Goal: Task Accomplishment & Management: Use online tool/utility

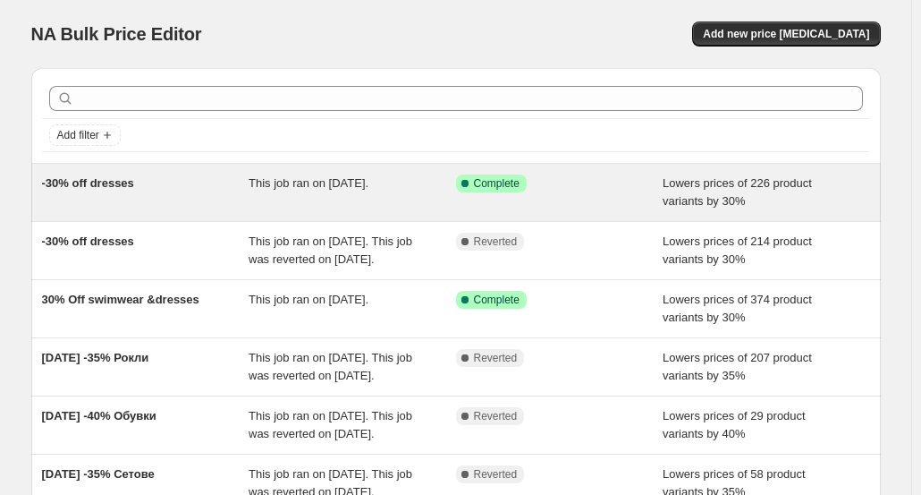
click at [111, 183] on span "-30% off dresses" at bounding box center [88, 182] width 92 height 13
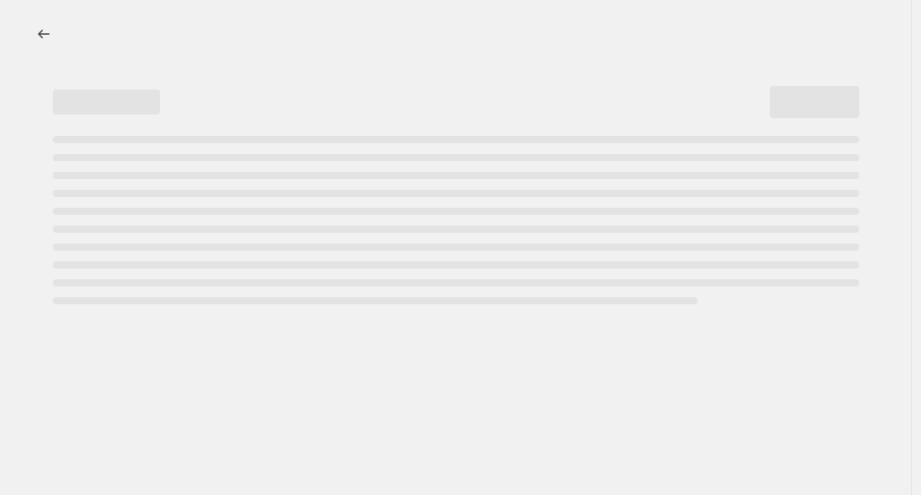
select select "percentage"
select select "collection"
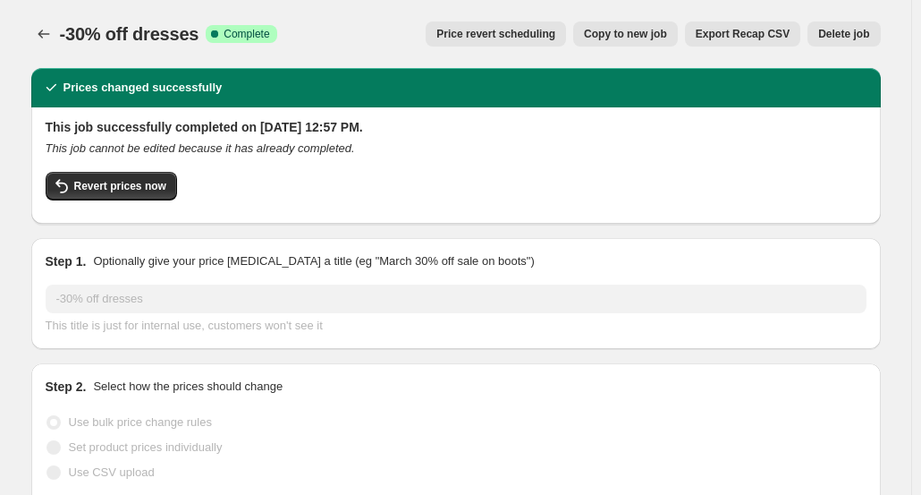
click at [111, 183] on span "Revert prices now" at bounding box center [120, 186] width 92 height 14
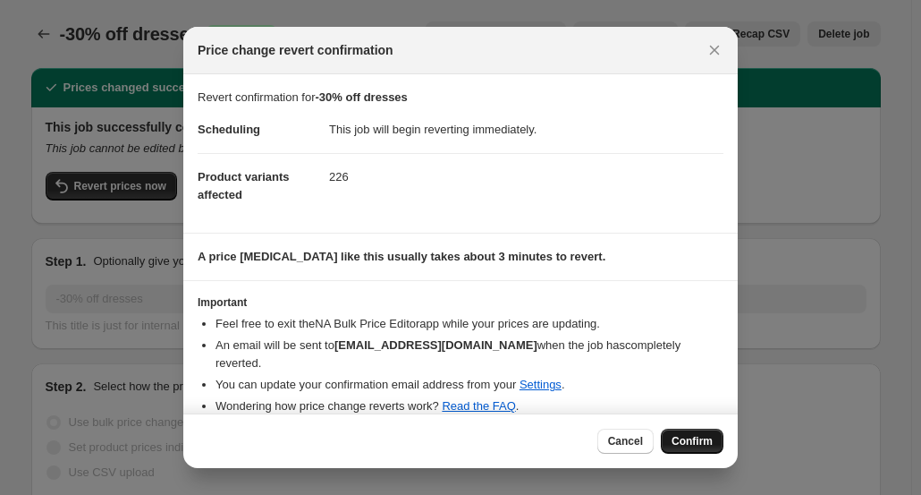
click at [687, 444] on span "Confirm" at bounding box center [692, 441] width 41 height 14
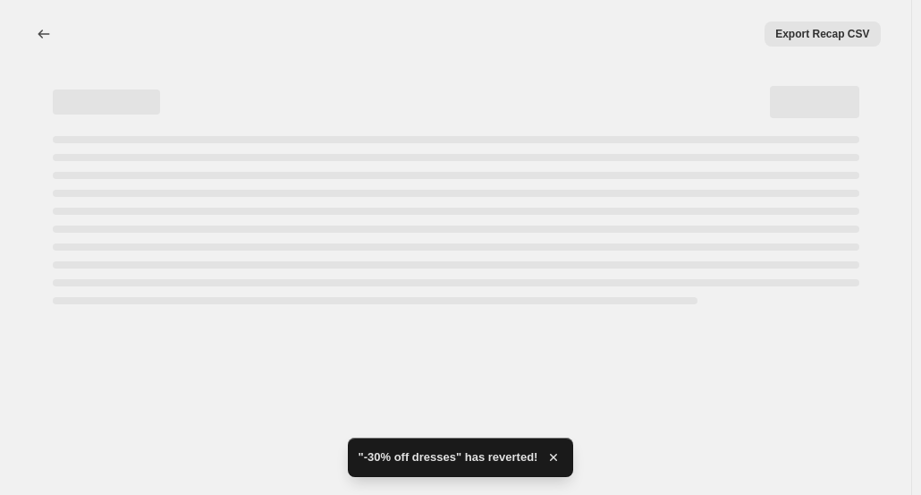
select select "percentage"
select select "collection"
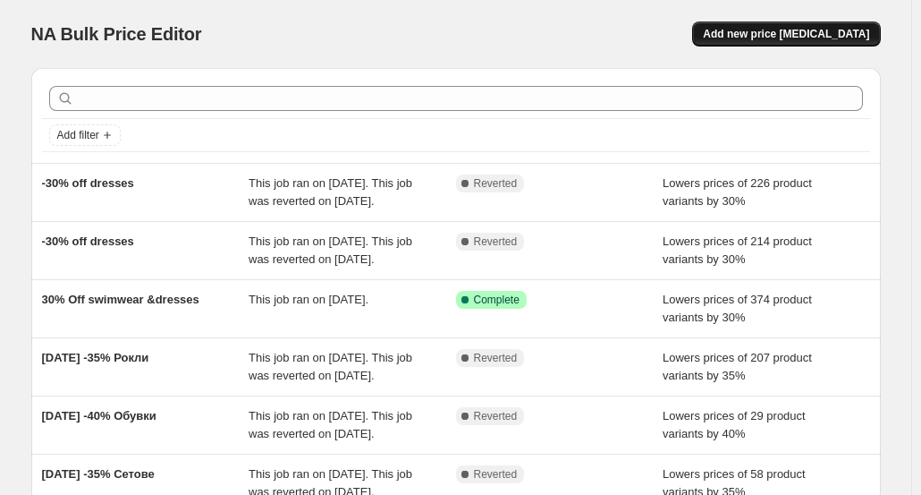
click at [777, 40] on span "Add new price change job" at bounding box center [786, 34] width 166 height 14
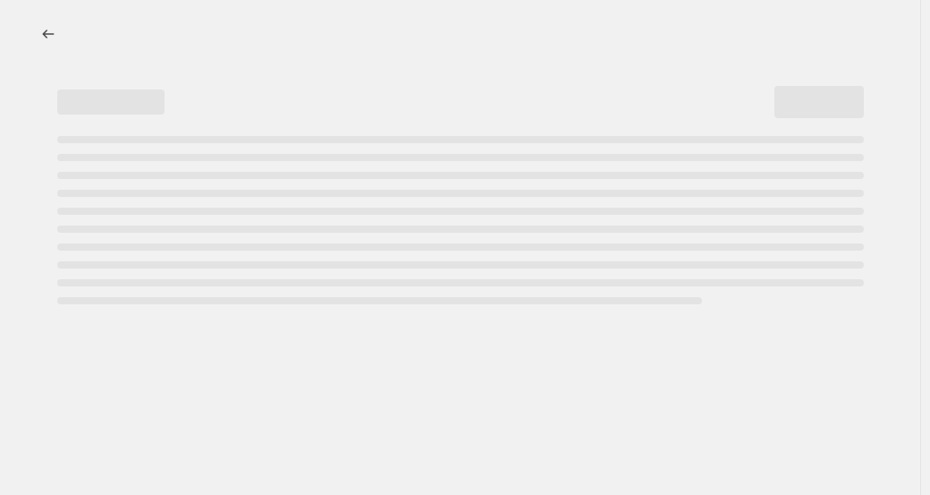
select select "percentage"
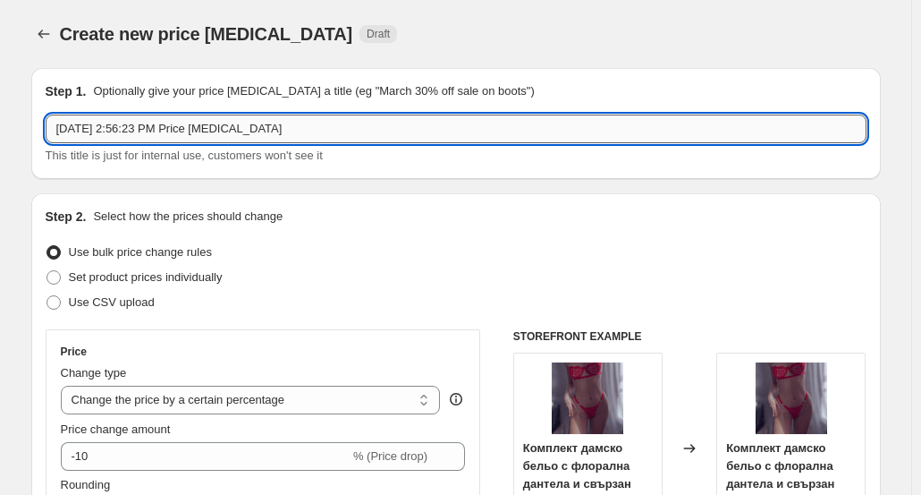
click at [221, 139] on input "Aug 12, 2025, 2:56:23 PM Price change job" at bounding box center [456, 129] width 821 height 29
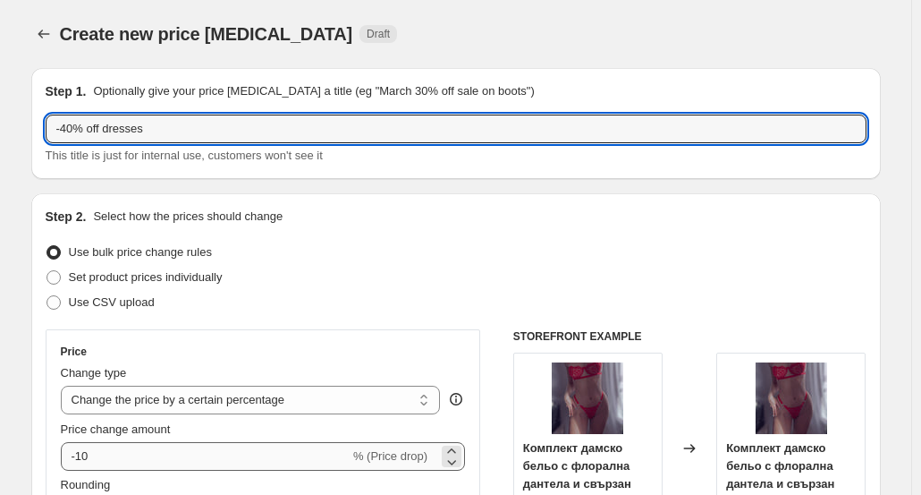
type input "-40% off dresses"
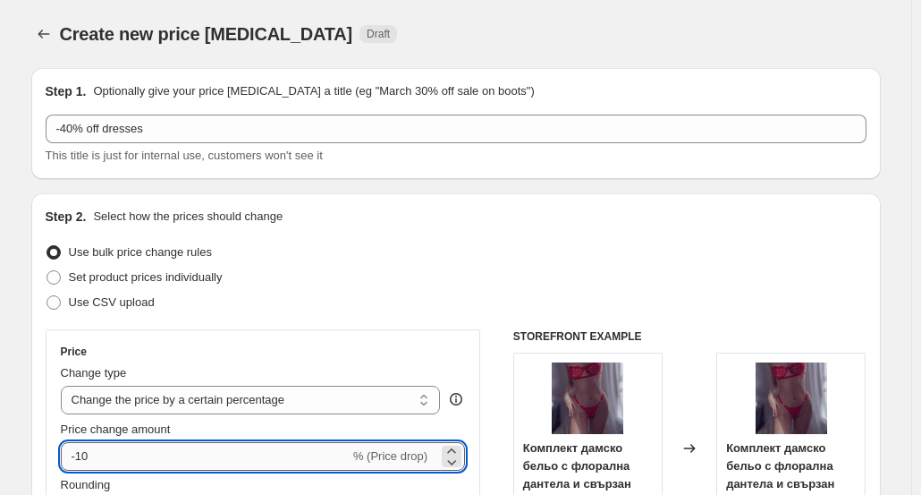
click at [152, 457] on input "-10" at bounding box center [205, 456] width 289 height 29
type input "-1"
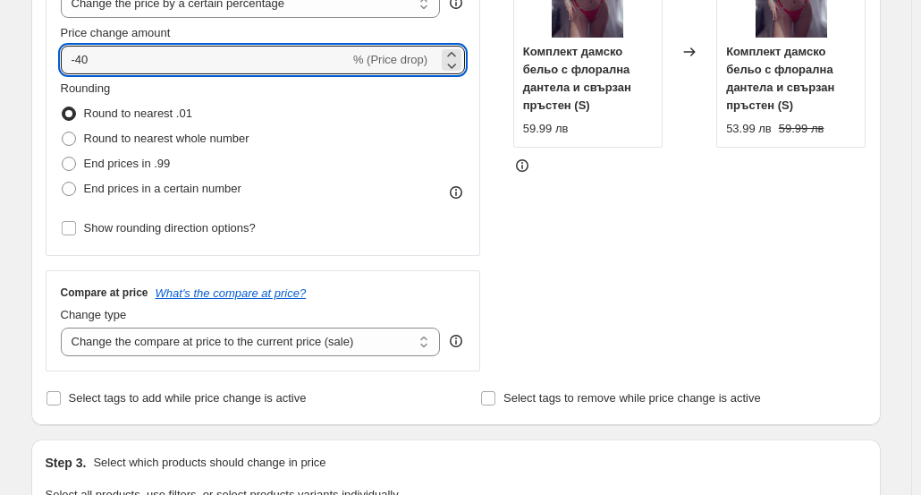
scroll to position [429, 0]
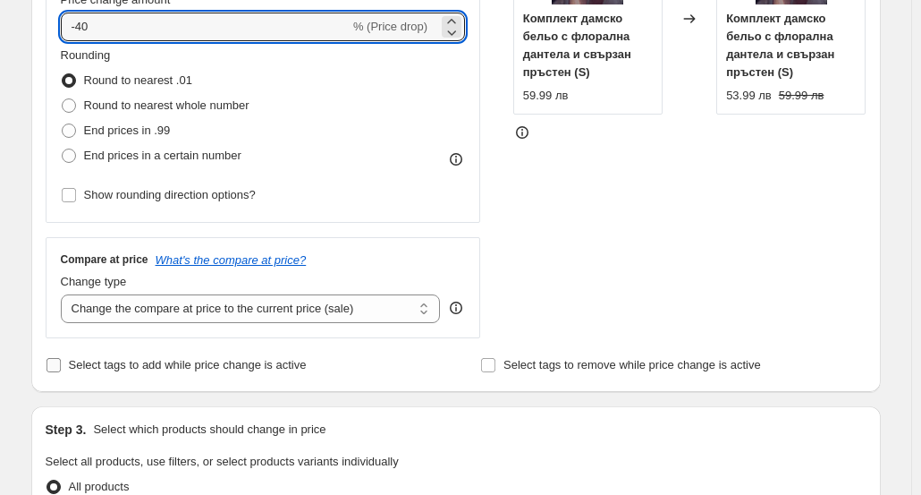
type input "-40"
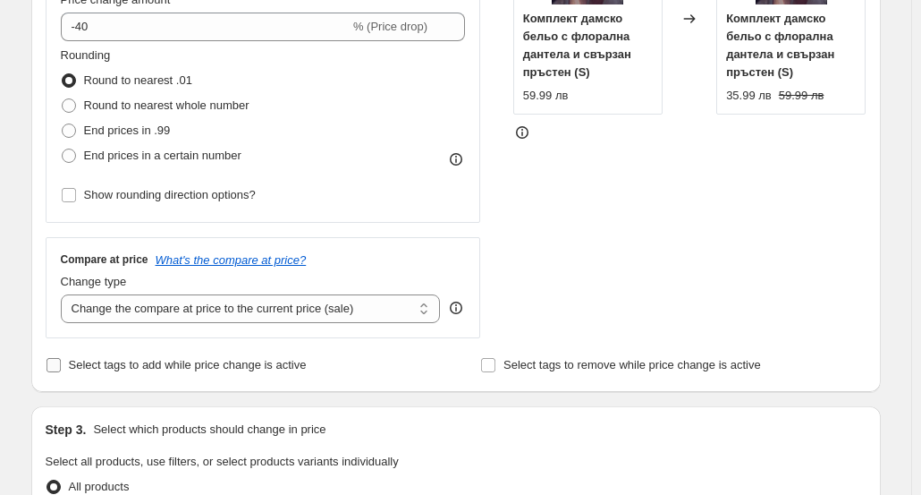
click at [61, 361] on input "Select tags to add while price change is active" at bounding box center [54, 365] width 14 height 14
checkbox input "true"
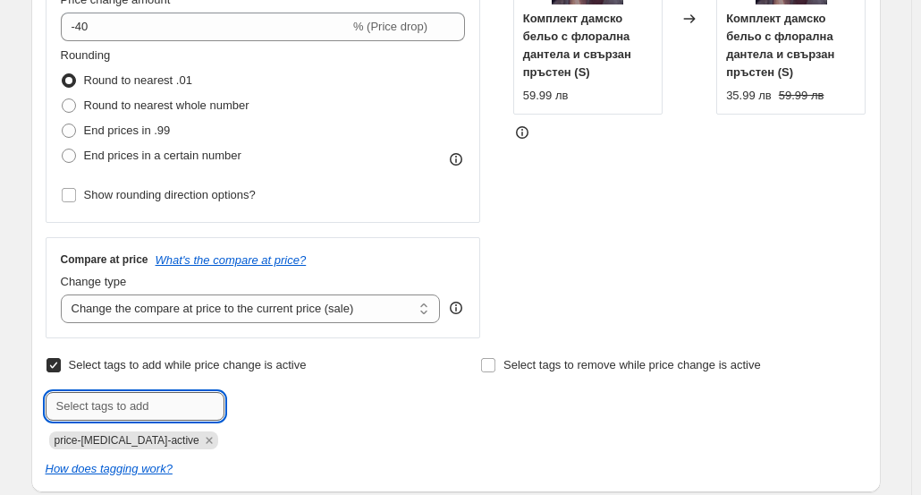
click at [77, 407] on input "text" at bounding box center [135, 406] width 179 height 29
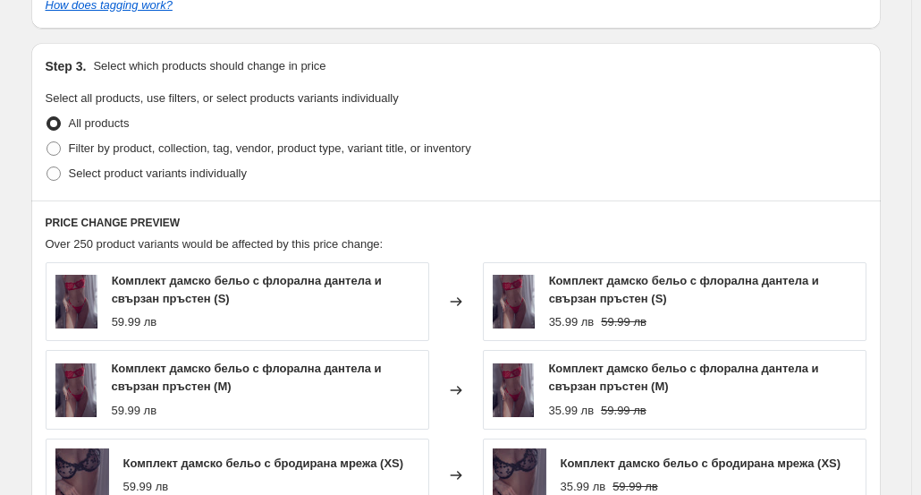
scroll to position [895, 0]
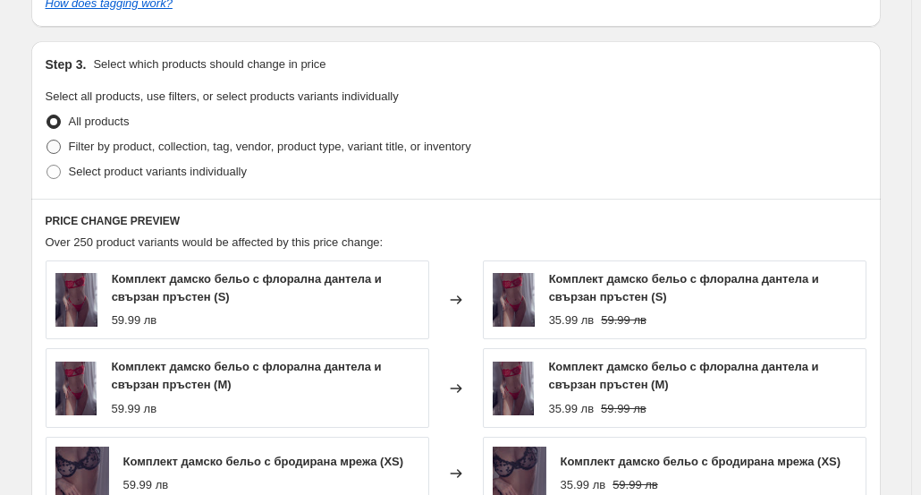
type input "-40% off"
click at [191, 149] on span "Filter by product, collection, tag, vendor, product type, variant title, or inv…" at bounding box center [270, 146] width 403 height 13
click at [47, 140] on input "Filter by product, collection, tag, vendor, product type, variant title, or inv…" at bounding box center [47, 140] width 1 height 1
radio input "true"
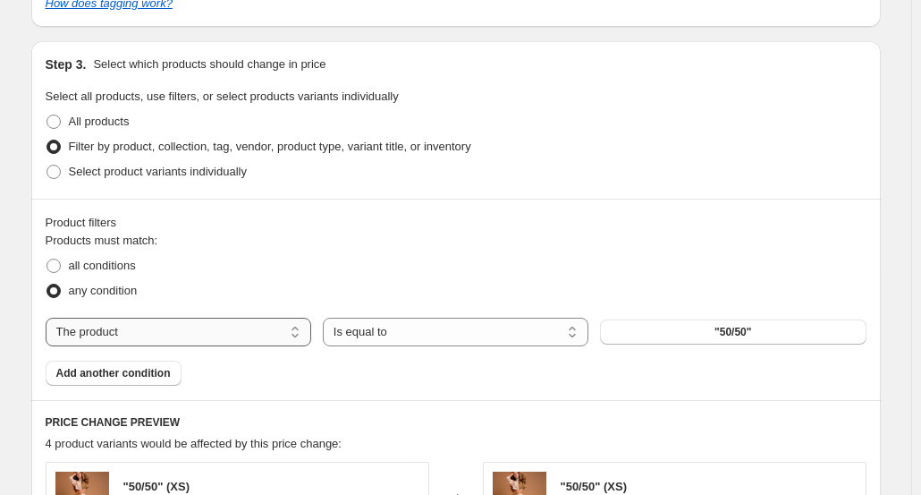
click at [234, 339] on select "The product The product's collection The product's tag The product's vendor The…" at bounding box center [179, 332] width 266 height 29
select select "collection"
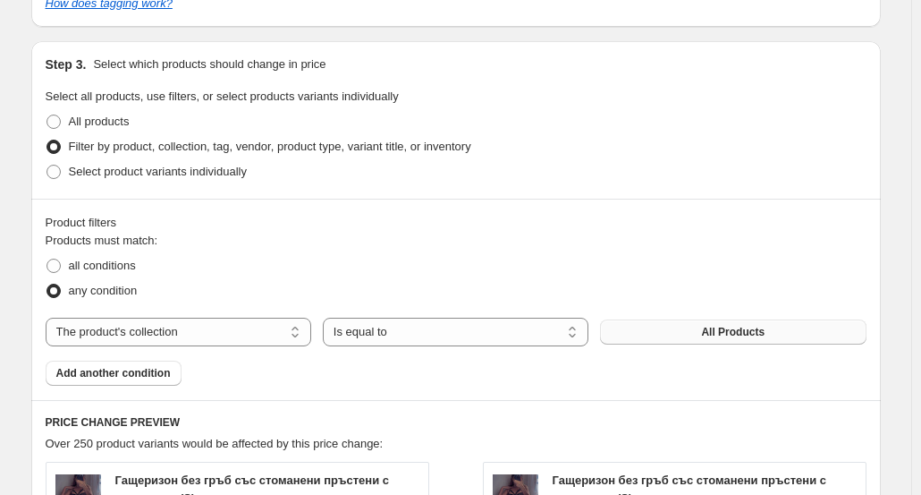
click at [716, 339] on button "All Products" at bounding box center [733, 331] width 266 height 25
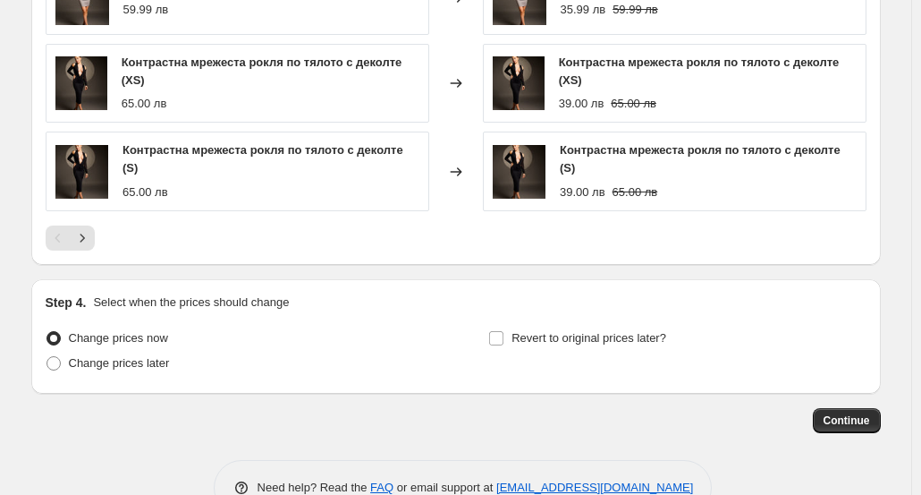
scroll to position [1574, 0]
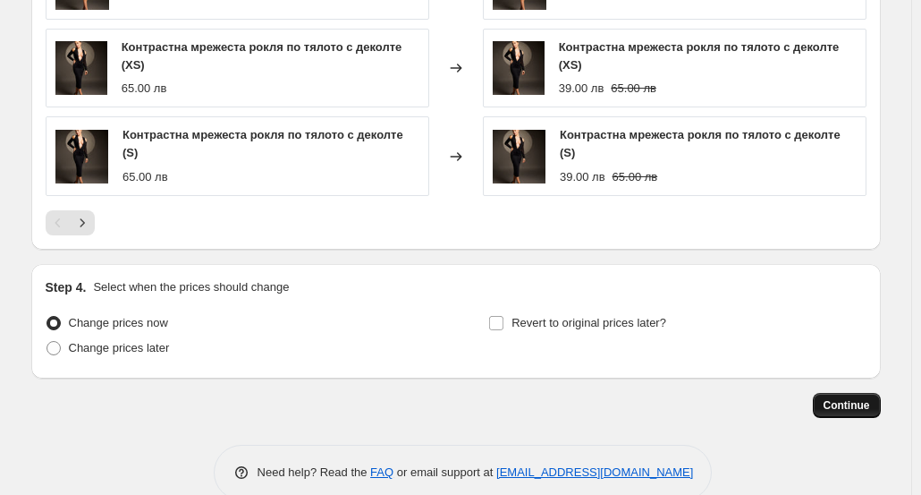
click at [841, 398] on span "Continue" at bounding box center [847, 405] width 47 height 14
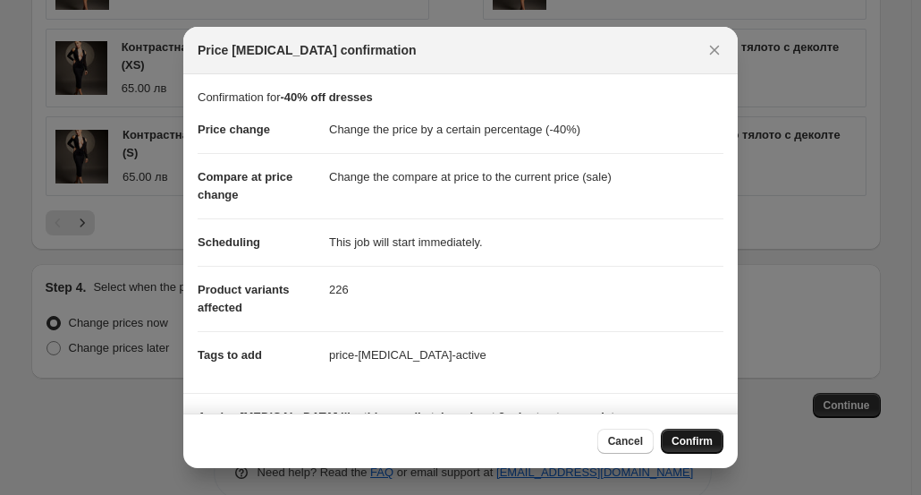
click at [700, 448] on span "Confirm" at bounding box center [692, 441] width 41 height 14
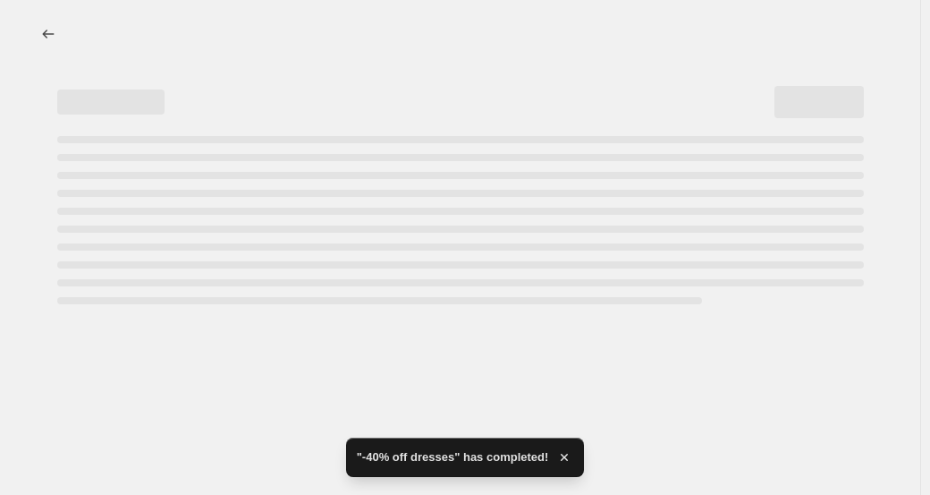
select select "percentage"
select select "collection"
